Goal: Task Accomplishment & Management: Complete application form

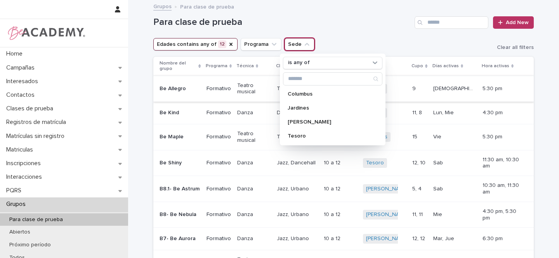
click at [297, 122] on p "[PERSON_NAME]" at bounding box center [328, 121] width 82 height 5
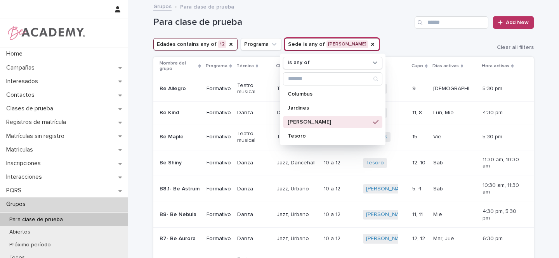
click at [229, 44] on icon "Edades" at bounding box center [230, 44] width 3 height 3
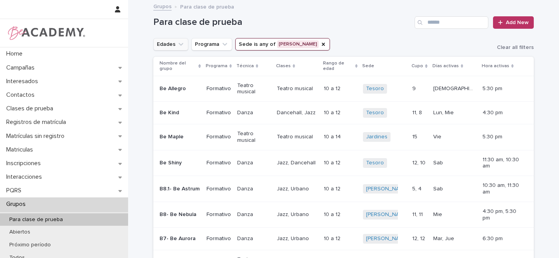
click at [177, 45] on icon "Edades" at bounding box center [181, 44] width 8 height 8
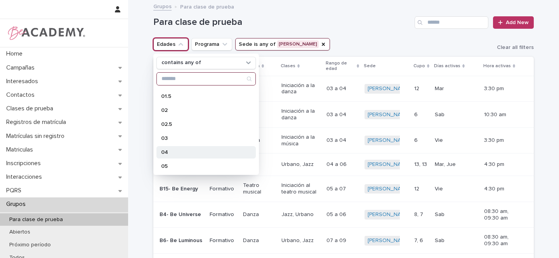
scroll to position [18, 0]
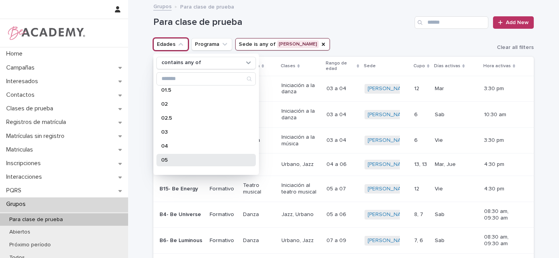
click at [172, 158] on p "05" at bounding box center [202, 159] width 82 height 5
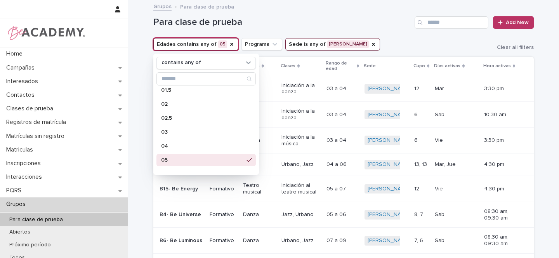
click at [392, 34] on div "Para clase de prueba Add New" at bounding box center [343, 19] width 380 height 37
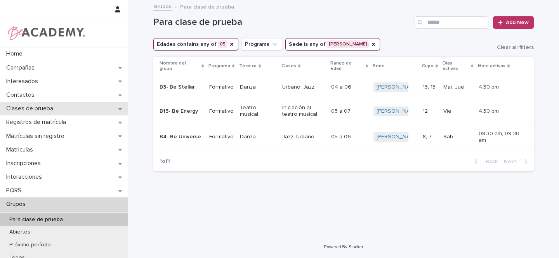
click at [120, 107] on icon at bounding box center [119, 108] width 3 height 5
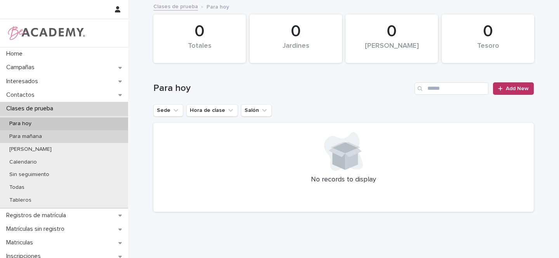
click at [42, 133] on p "Para mañana" at bounding box center [25, 136] width 45 height 7
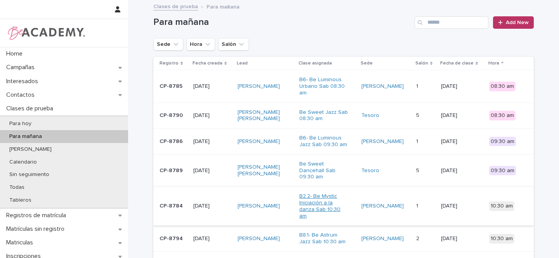
scroll to position [2, 0]
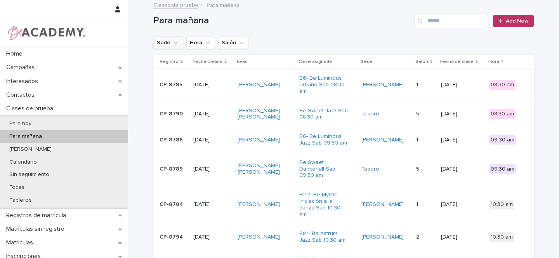
click at [172, 41] on icon "Sede" at bounding box center [176, 43] width 8 height 8
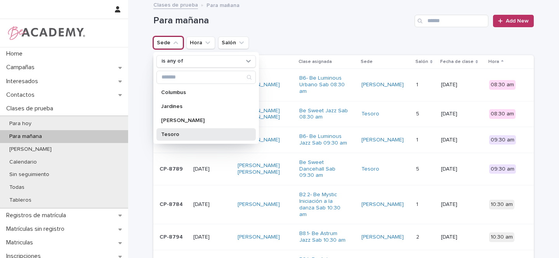
click at [175, 132] on p "Tesoro" at bounding box center [202, 134] width 82 height 5
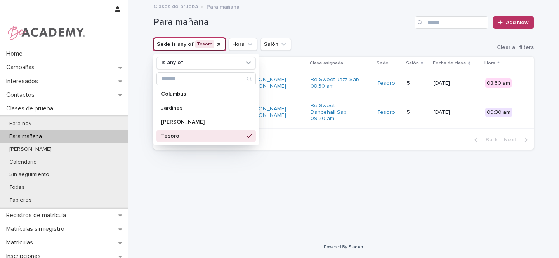
click at [250, 135] on icon at bounding box center [248, 136] width 5 height 4
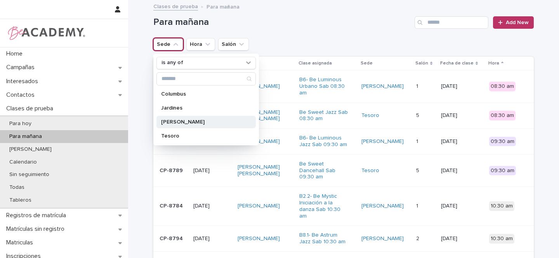
click at [182, 123] on p "[PERSON_NAME]" at bounding box center [202, 121] width 82 height 5
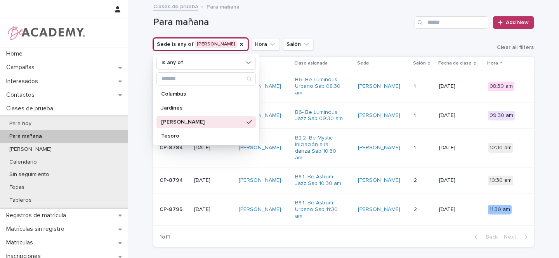
click at [365, 34] on div "Para mañana Add New" at bounding box center [343, 19] width 380 height 37
